Goal: Task Accomplishment & Management: Manage account settings

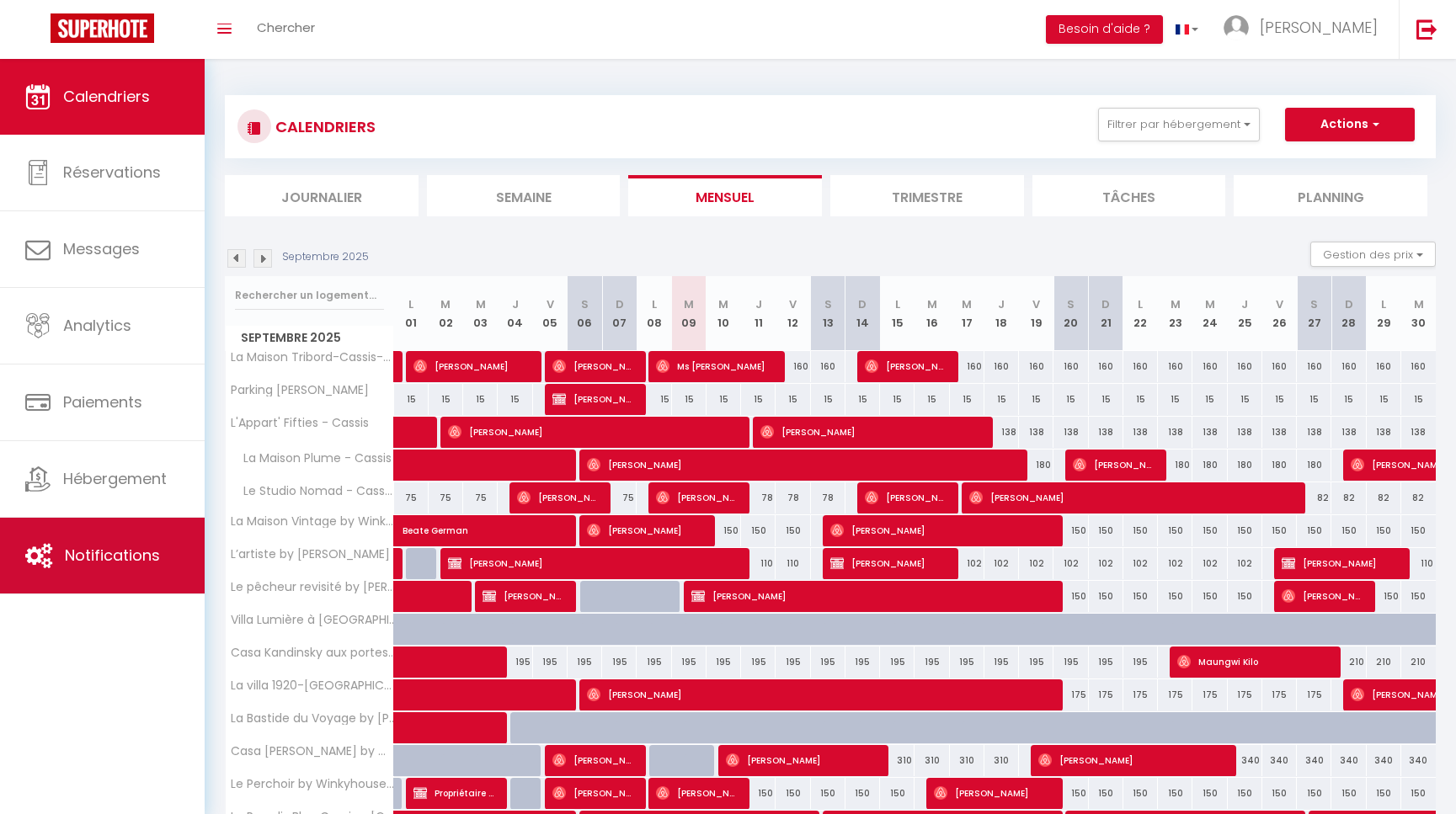
click at [118, 543] on link "Notifications" at bounding box center [102, 554] width 204 height 75
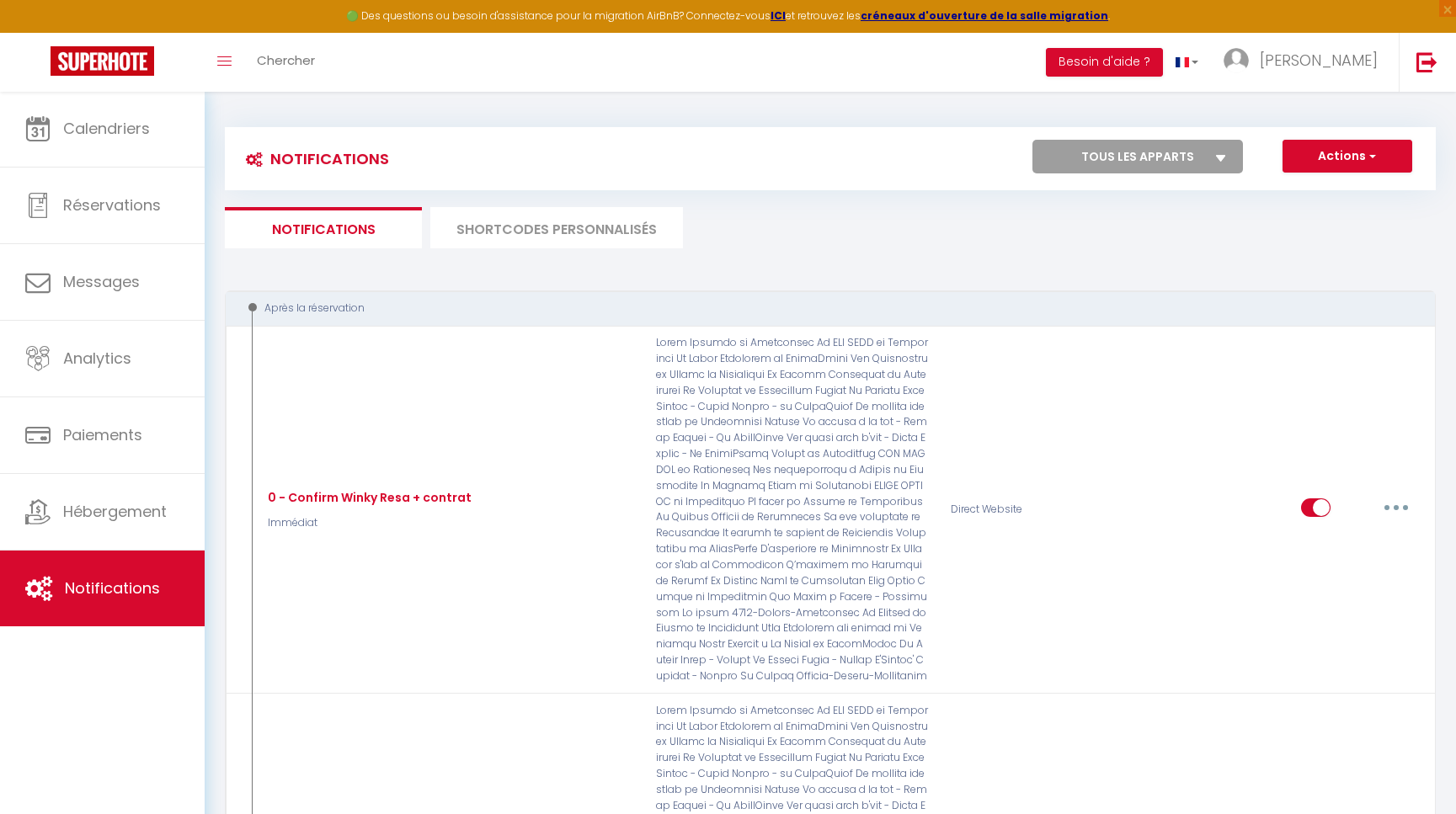
click at [509, 236] on li "SHORTCODES PERSONNALISÉS" at bounding box center [557, 227] width 253 height 41
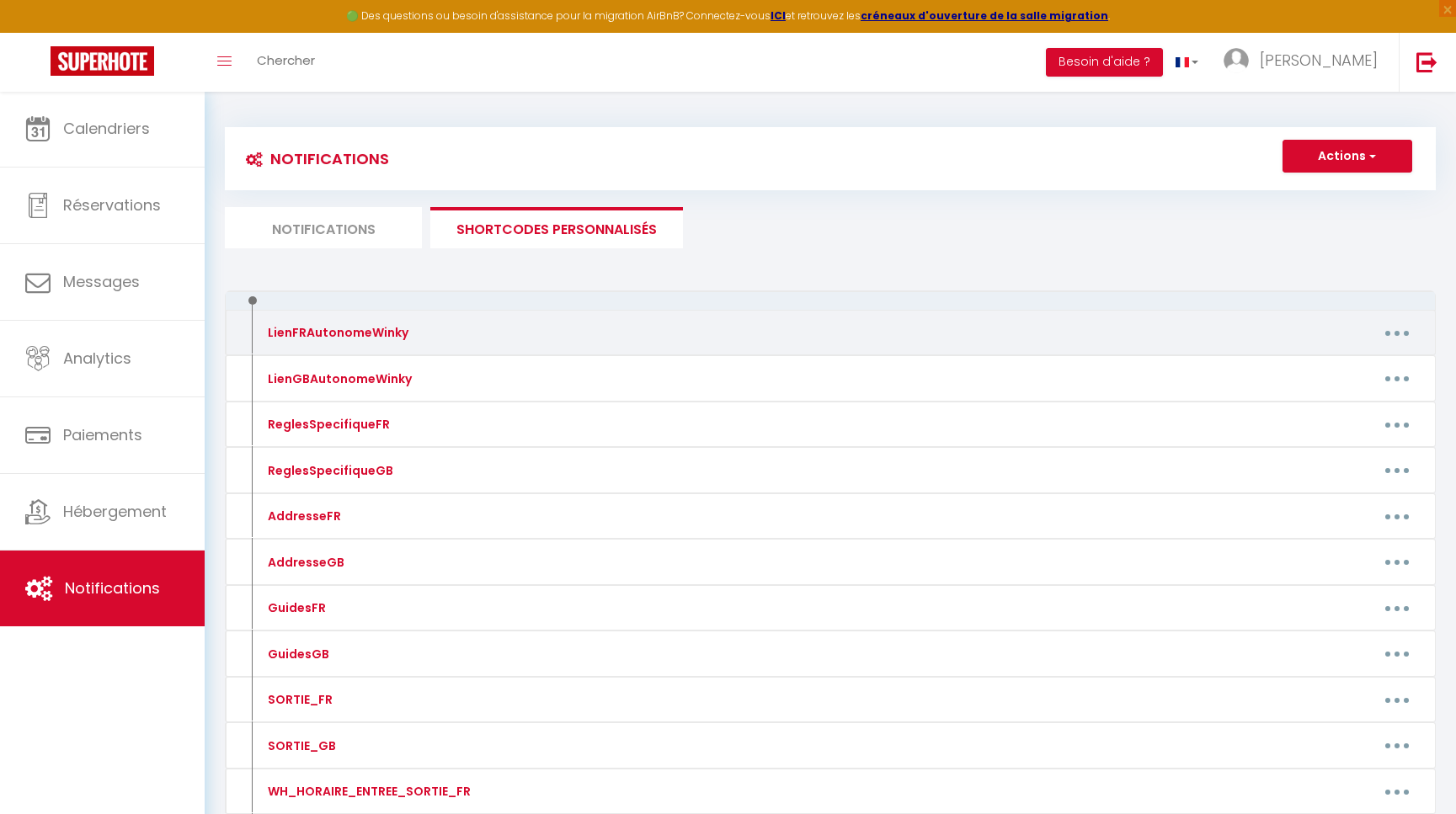
click at [1414, 332] on button "button" at bounding box center [1397, 332] width 47 height 27
click at [1325, 367] on link "Editer" at bounding box center [1353, 371] width 125 height 29
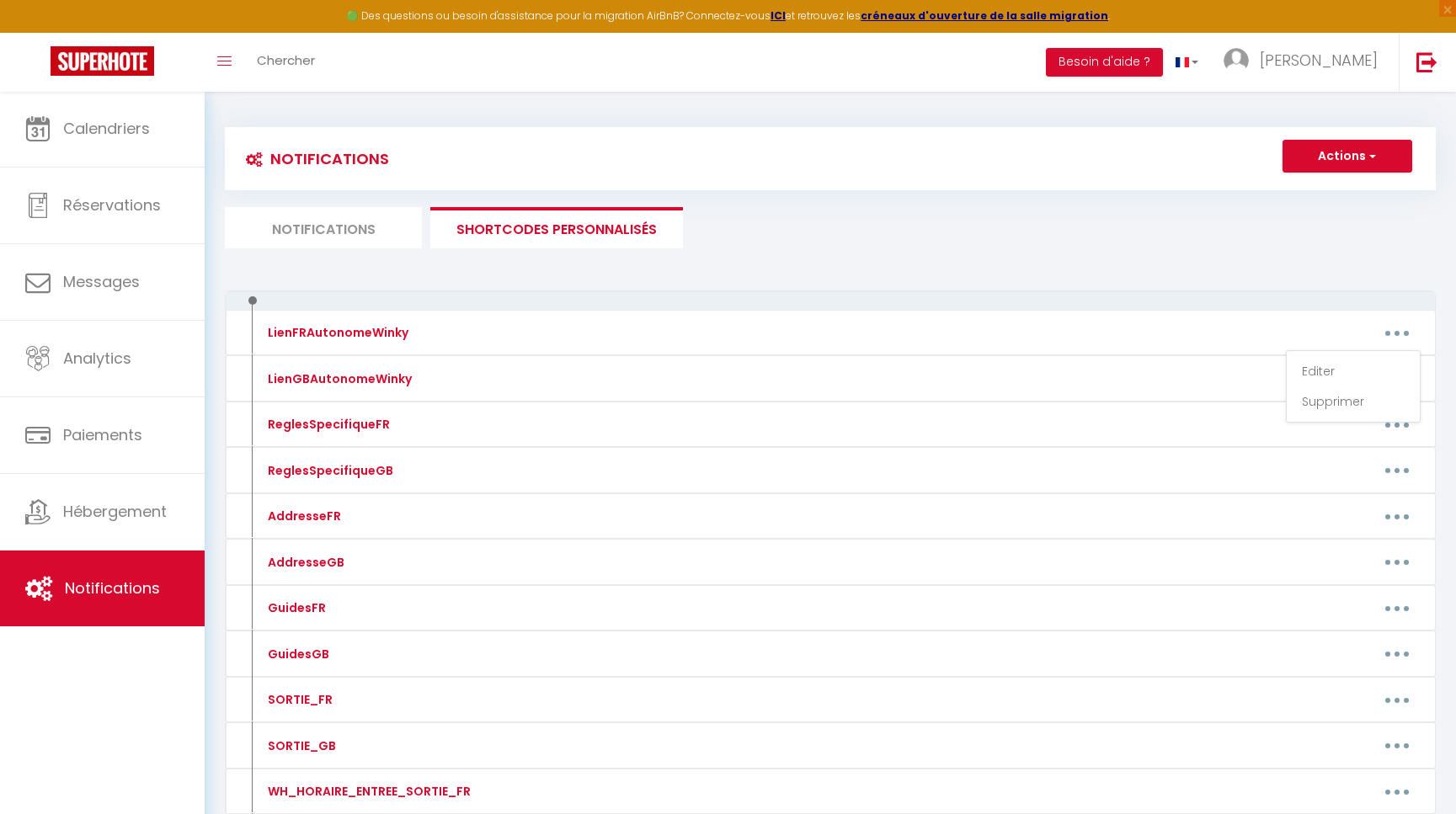
type input "LienFRAutonomeWinky"
type textarea "Infos"
type textarea "Voici un lien pour les informations et les codes pour accéder à votre apparteme…"
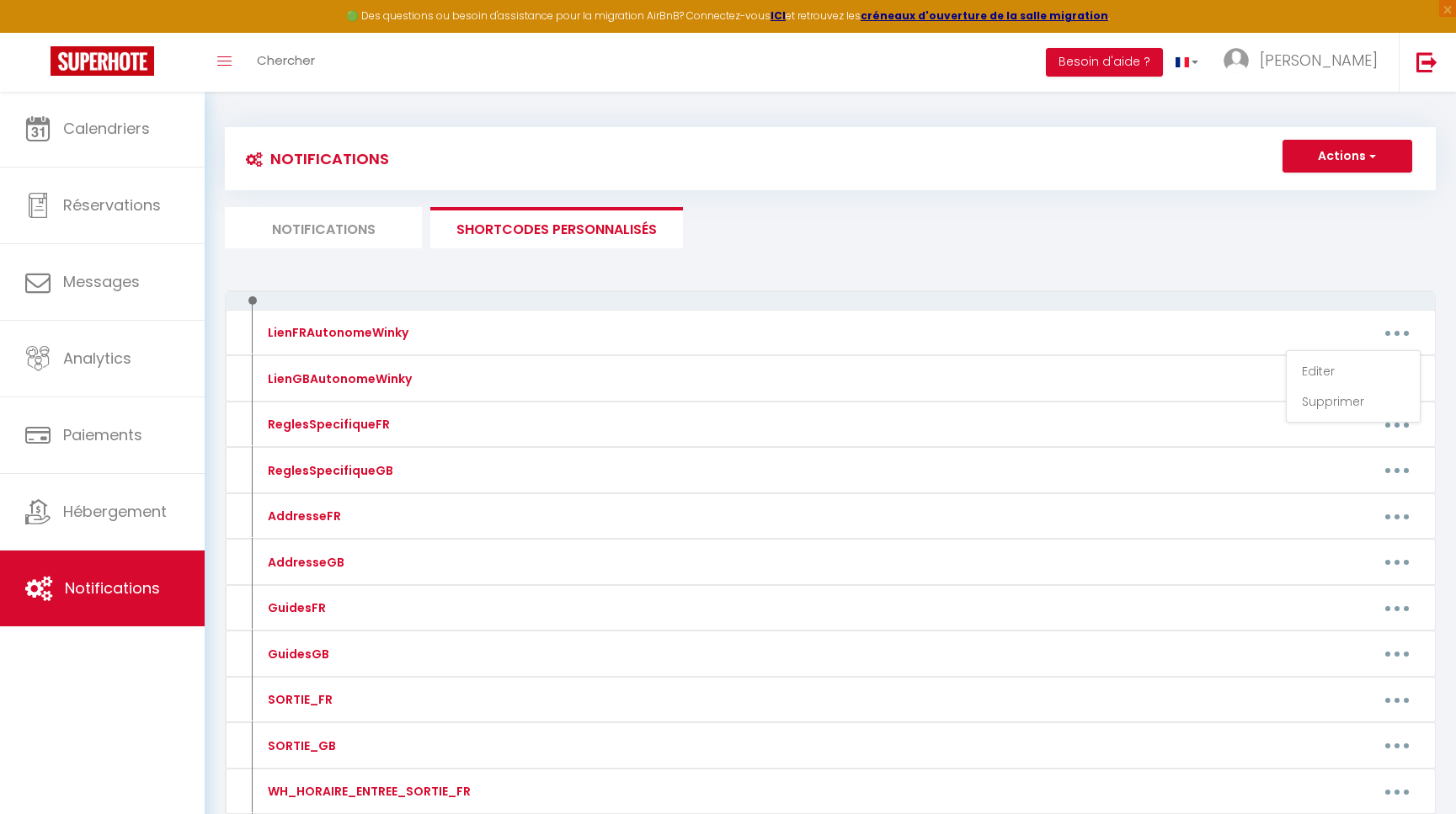
type textarea "Voici un lien pour les informations et les codes pour accéder à votre apparteme…"
type textarea "Le logement se situe au [STREET_ADDRESS] Voici un lien pour les informations et…"
type textarea "Voici un lien pour les informations et les codes pour accéder à votre apparteme…"
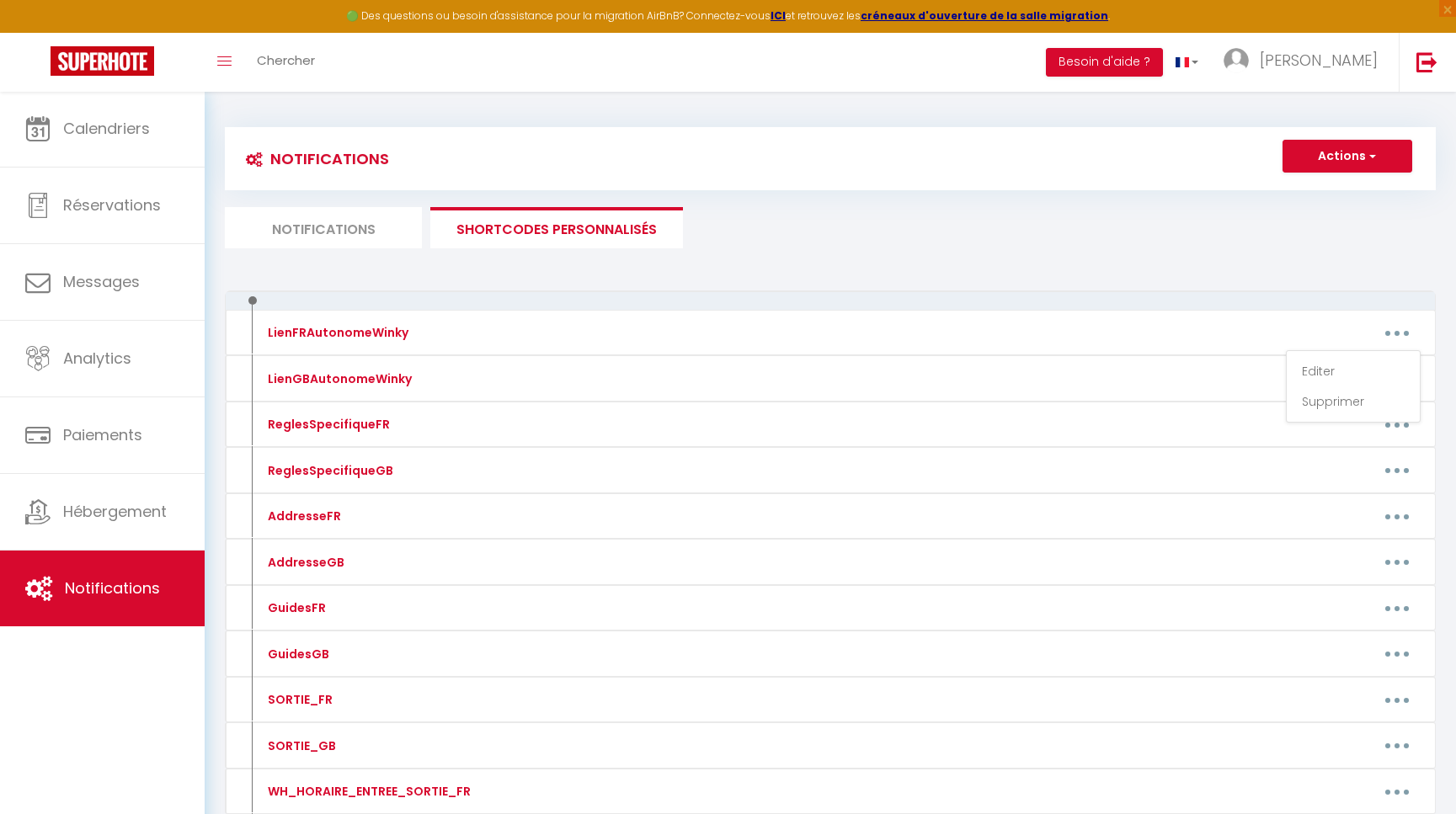
type textarea "Voici un lien pour les informations et les codes pour accéder à votre logement …"
type textarea "Voici un lien pour les informations et les codes pour accéder à votre apparteme…"
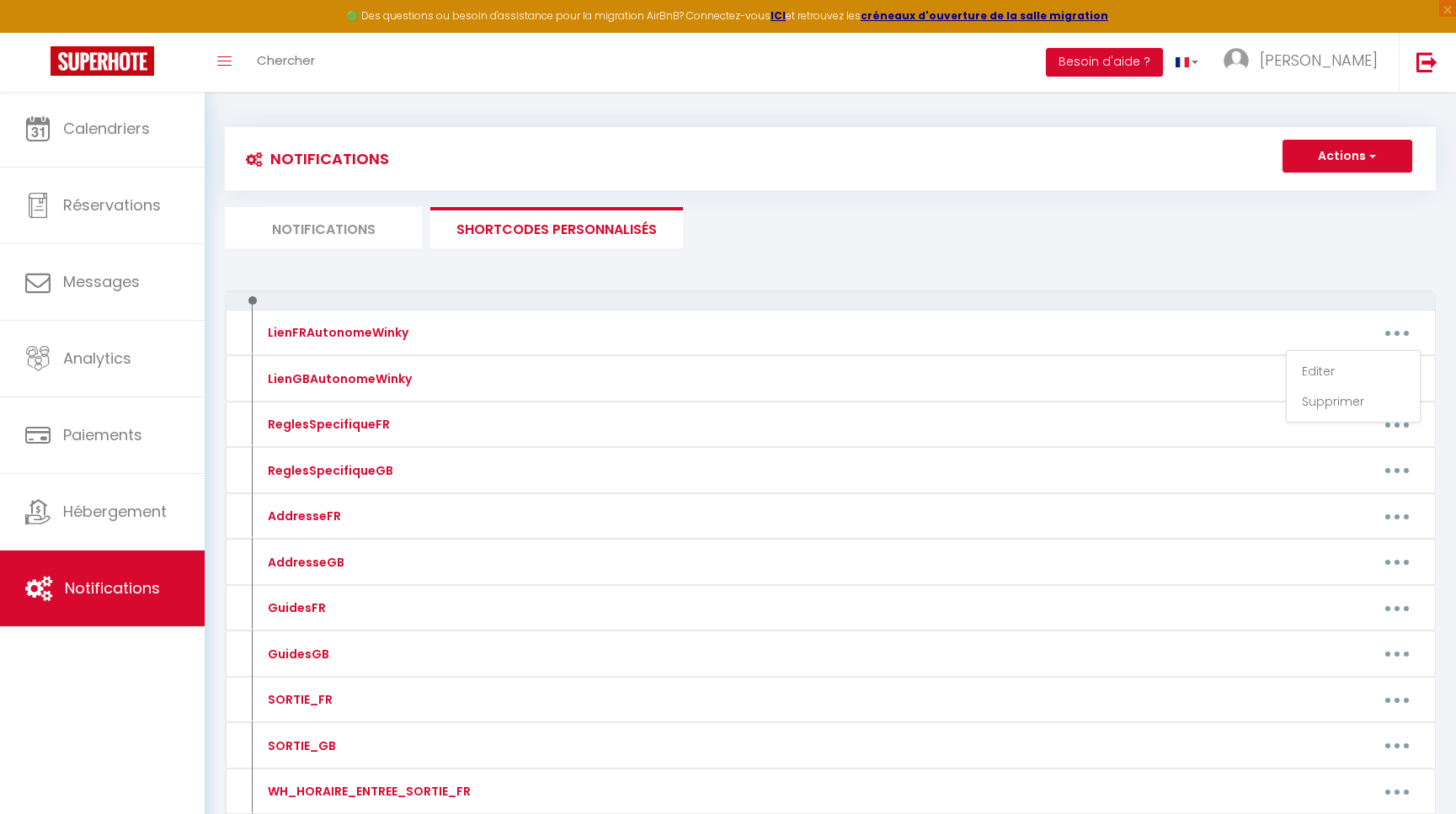
type textarea "Voici un lien pour les informations et les codes pour accéder à votre apparteme…"
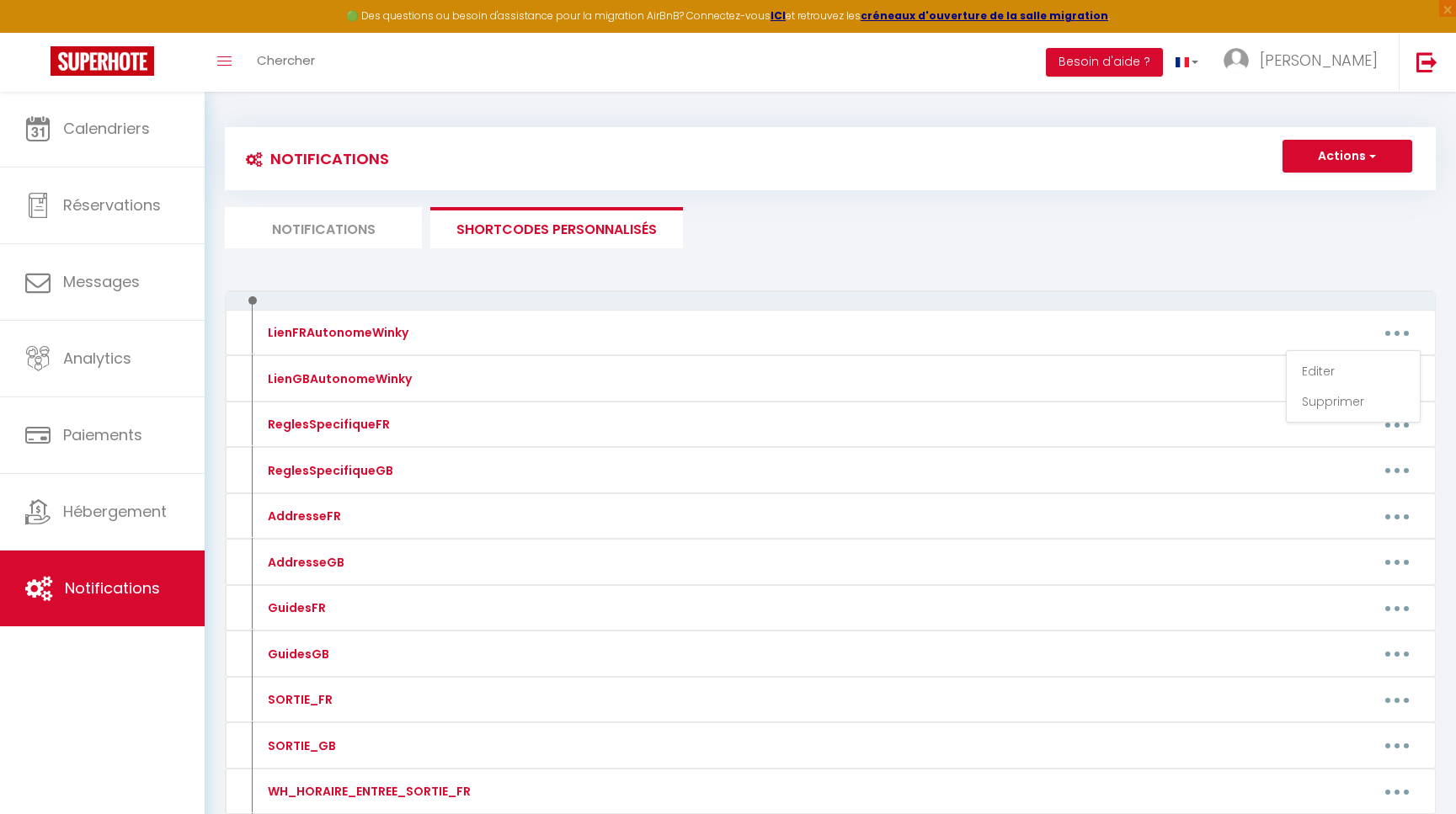
type textarea "Voici un lien pour les informations et les codes pour accéder à votre apparteme…"
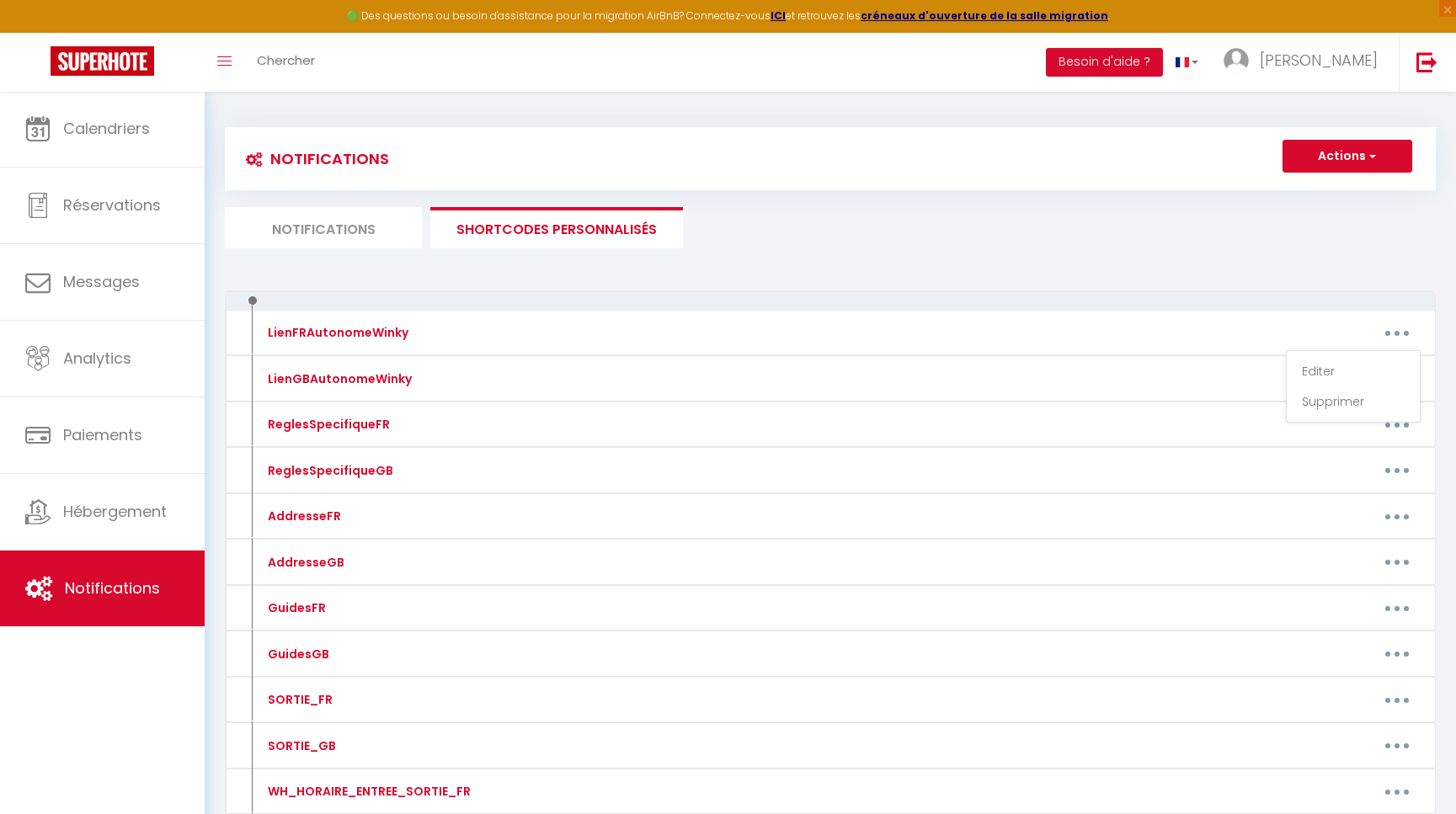
type textarea "Voici un lien pour les informations et les codes pour accéder à votre apparteme…"
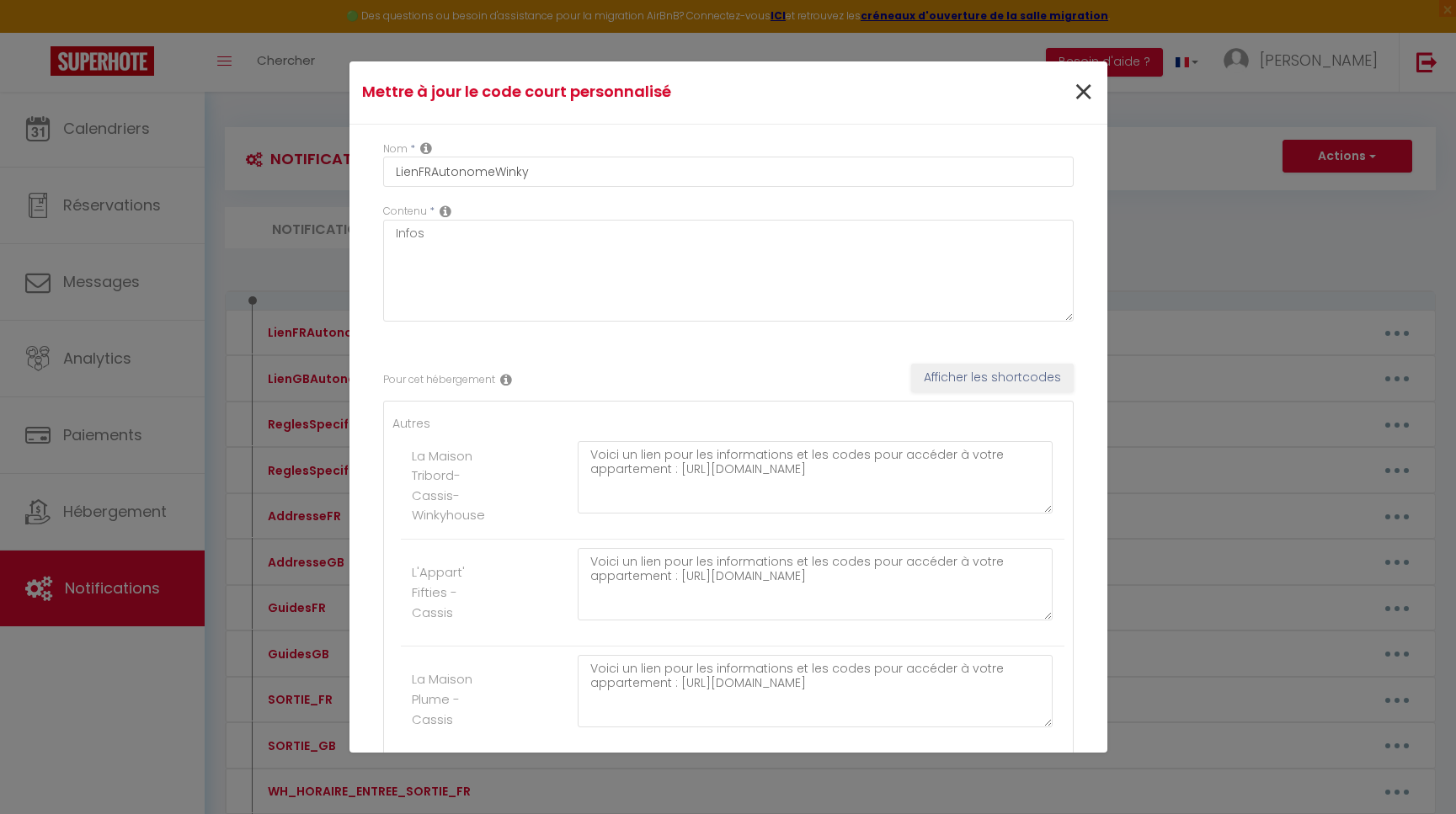
click at [1086, 89] on span "×" at bounding box center [1084, 93] width 21 height 51
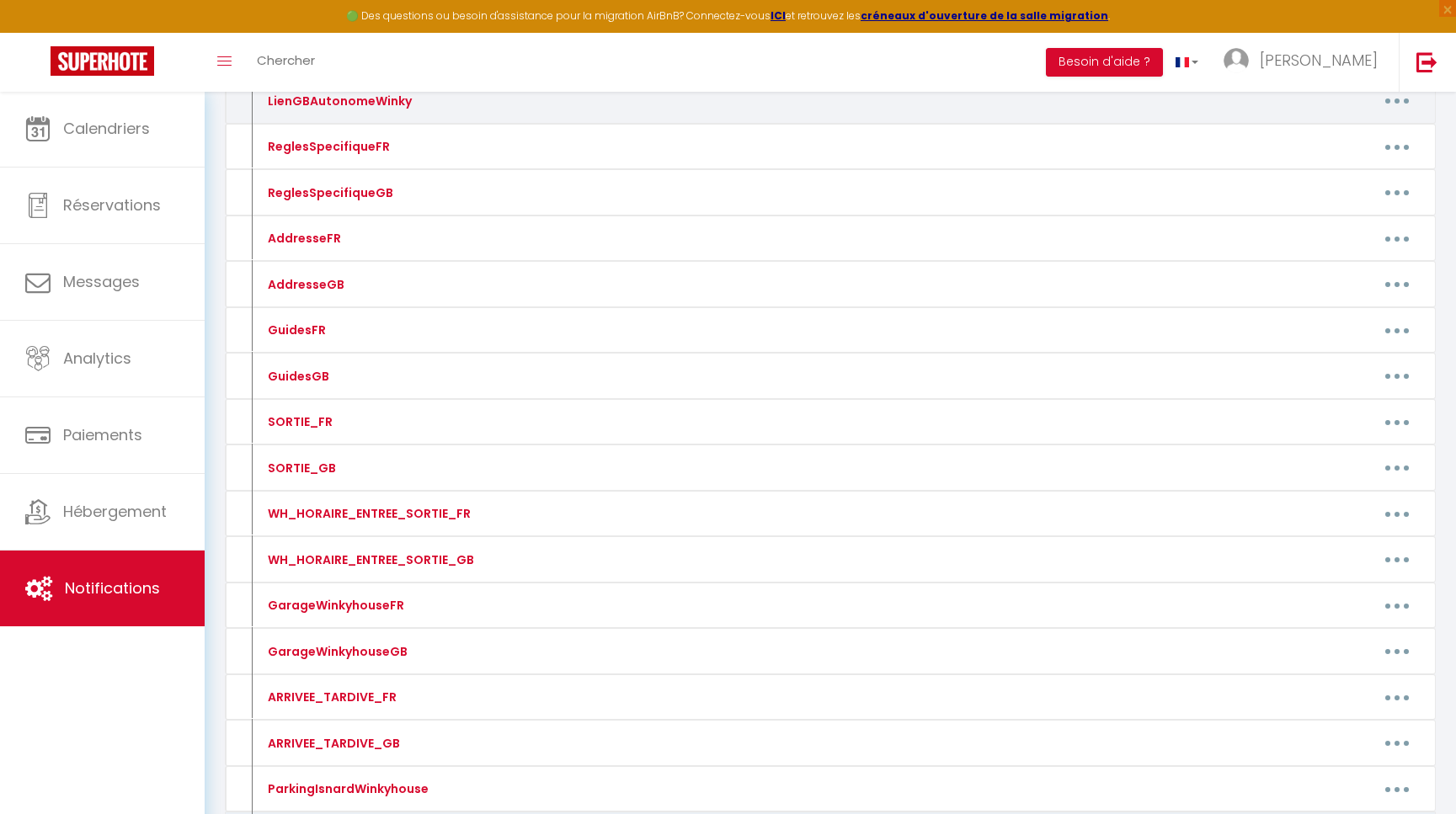
scroll to position [284, 0]
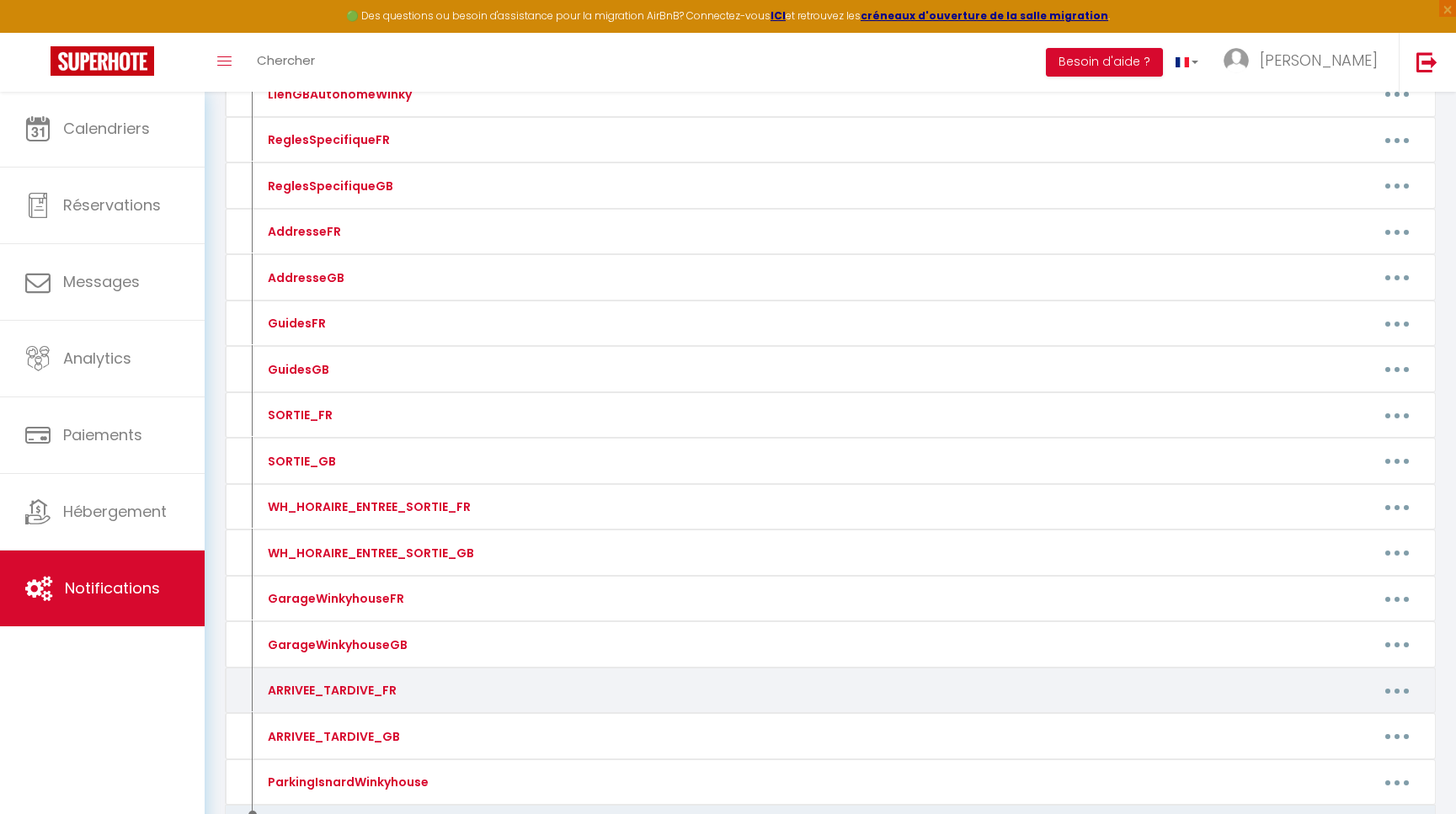
click at [1396, 696] on button "button" at bounding box center [1397, 690] width 47 height 27
click at [1339, 717] on link "Editer" at bounding box center [1353, 729] width 125 height 29
type input "ARRIVEE_TARDIVE_FR"
type textarea "Pour votre arrivée tardive"
type textarea "IMPORTANT: Possibilité de se garer tout le long de l’Avenue des Carriers (stati…"
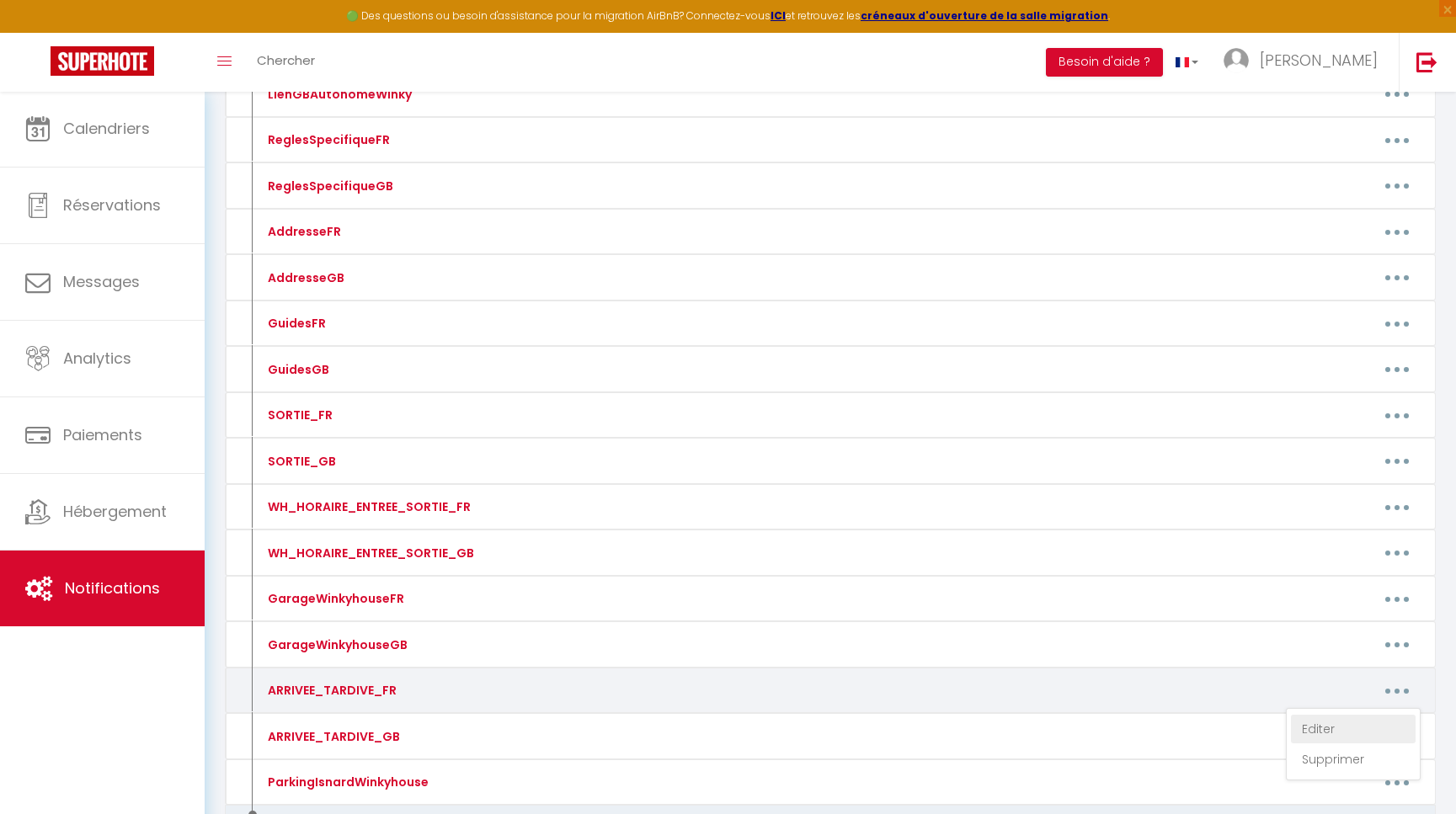
type textarea "Lo ipsum do sitame-cons ad elitse doeius te incididun : Utlaboree Dol Magnaa En…"
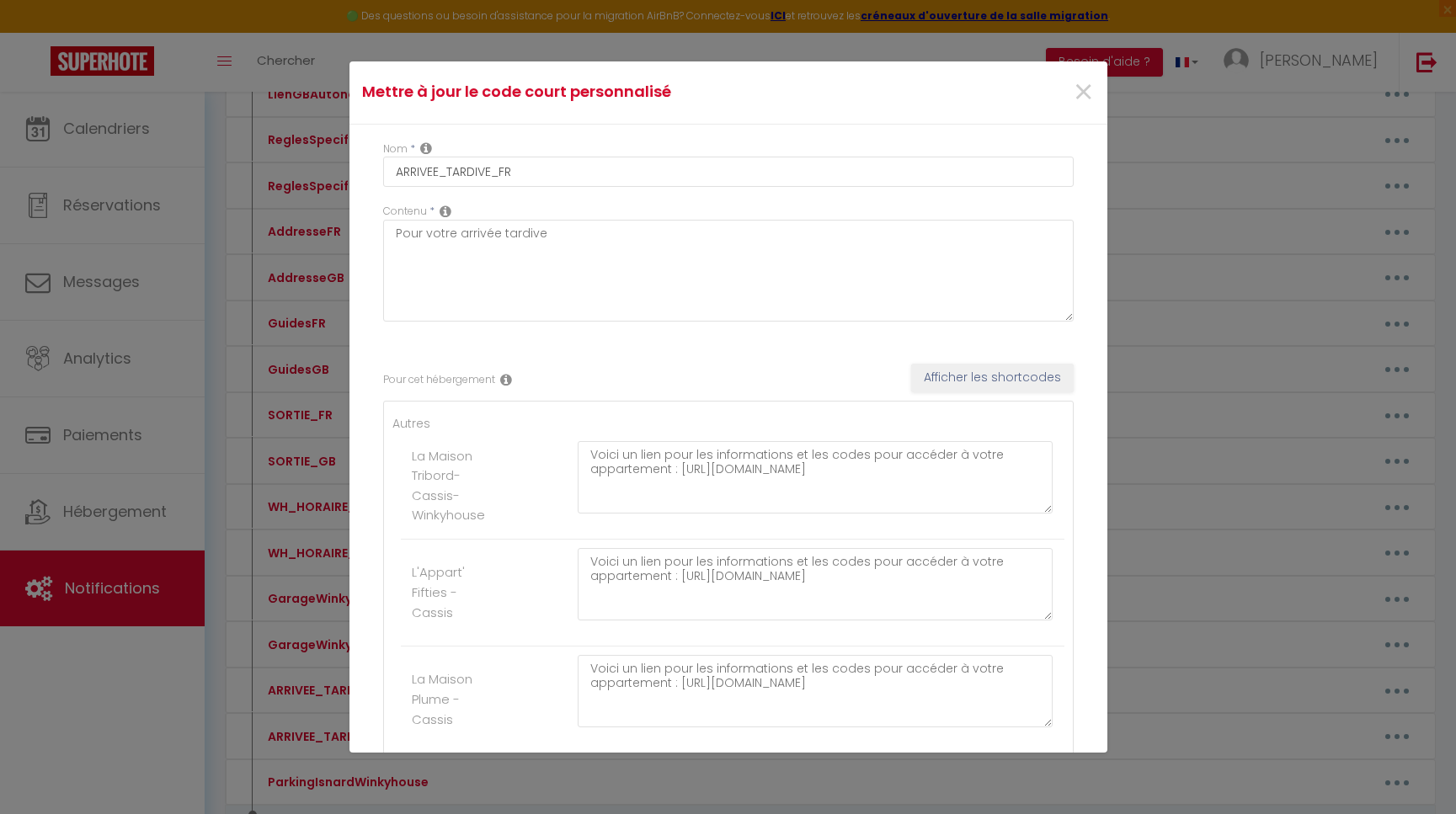
scroll to position [0, 0]
click at [1082, 94] on span "×" at bounding box center [1084, 93] width 21 height 51
